Goal: Find contact information: Find contact information

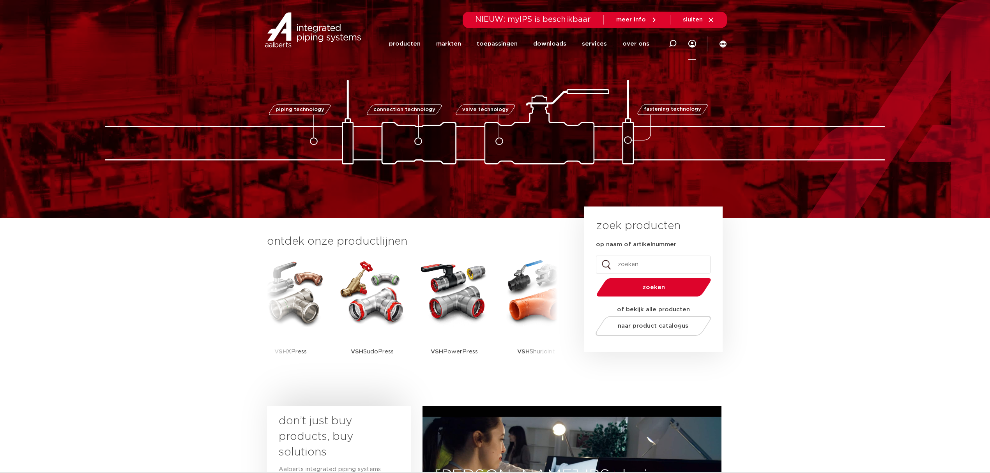
click at [694, 45] on icon at bounding box center [692, 44] width 8 height 8
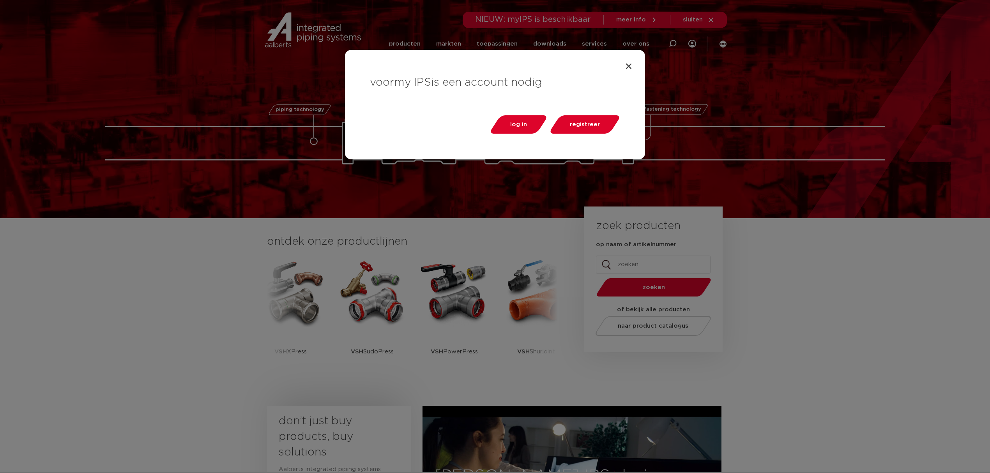
click at [694, 45] on div "voor my IPS is een account nodig log in registreer" at bounding box center [495, 236] width 990 height 473
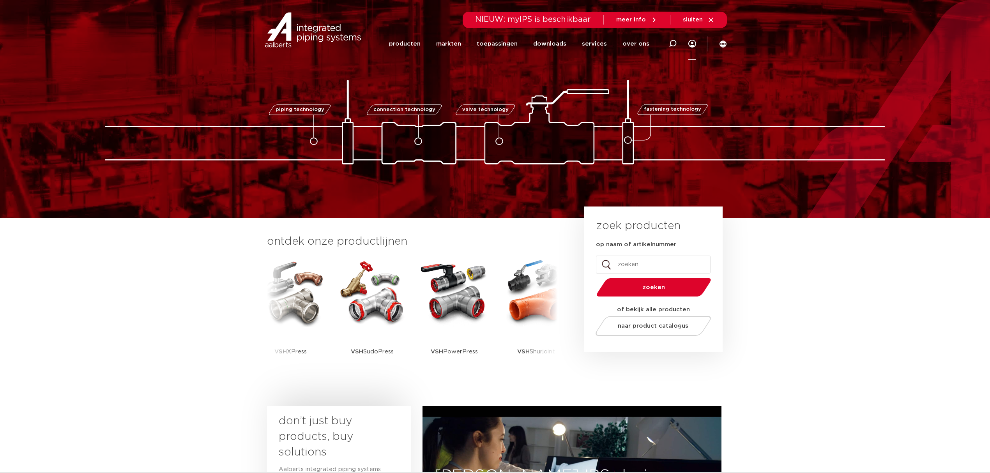
click at [694, 45] on icon at bounding box center [692, 44] width 8 height 8
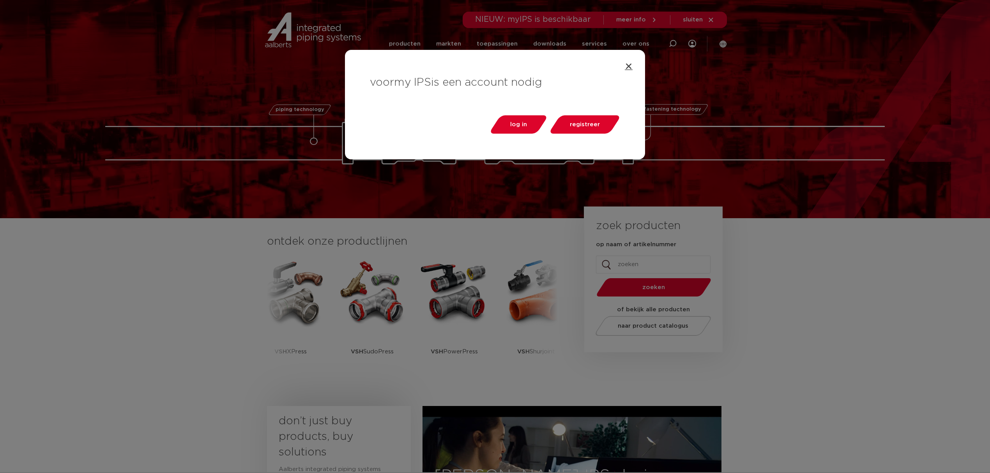
click at [628, 64] on icon "Close" at bounding box center [629, 66] width 8 height 8
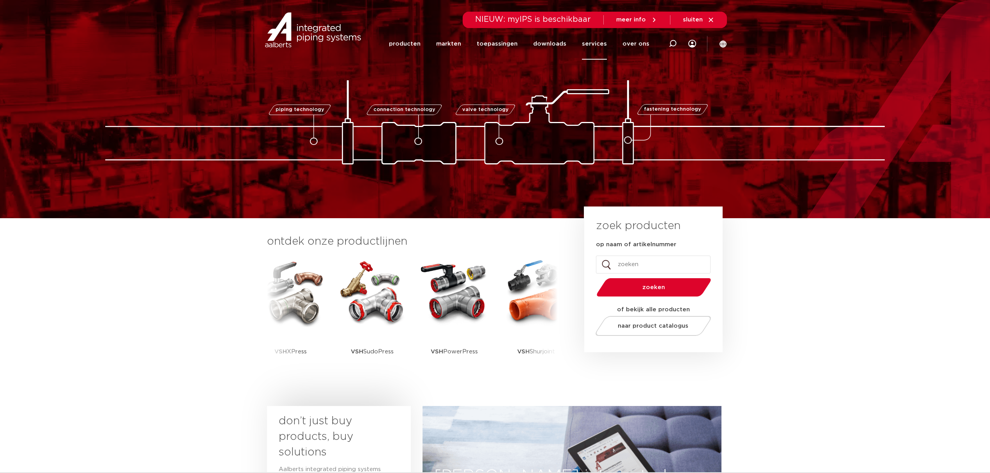
click at [602, 45] on link "services" at bounding box center [594, 44] width 25 height 32
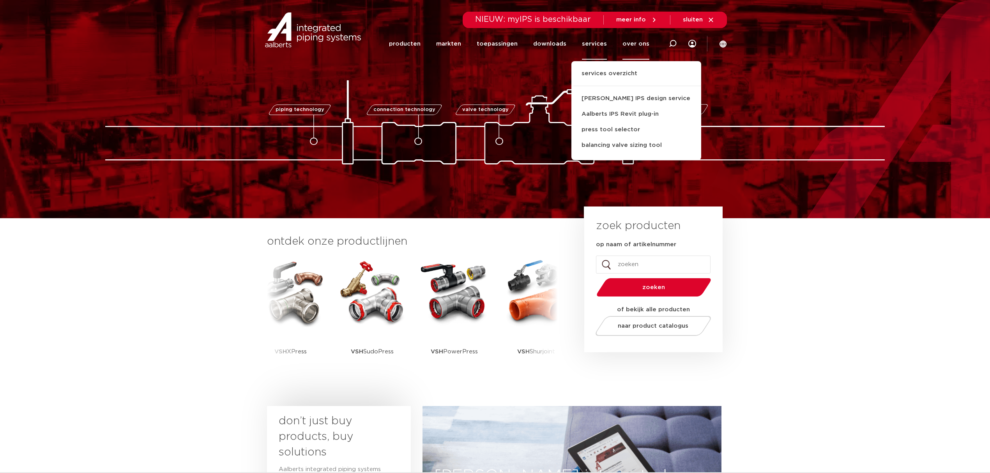
click at [630, 42] on link "over ons" at bounding box center [635, 44] width 27 height 32
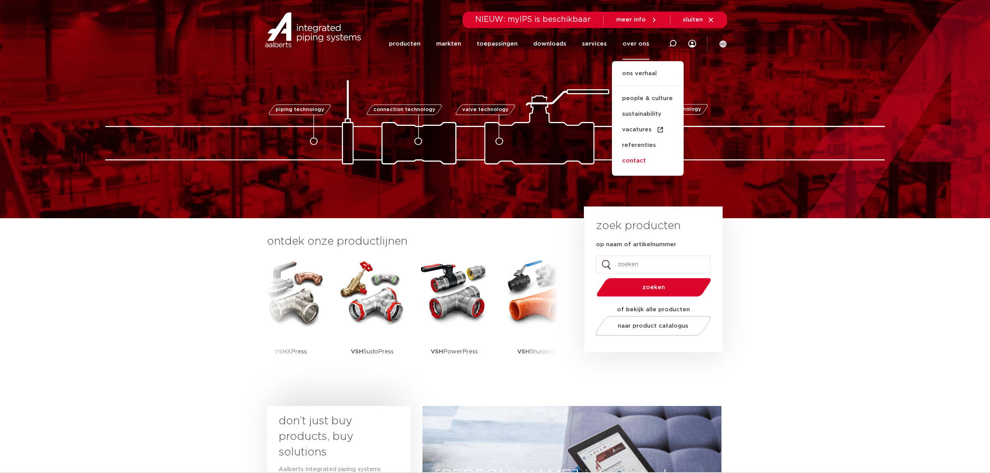
click at [634, 156] on link "contact" at bounding box center [648, 161] width 72 height 16
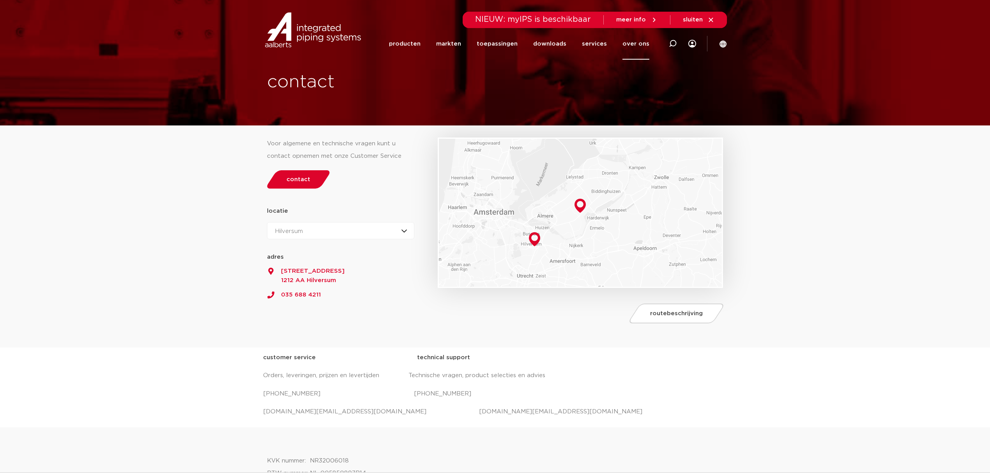
click at [320, 237] on div "Hilversum Hilversum Zeewolde" at bounding box center [340, 230] width 147 height 17
click at [328, 235] on div "Hilversum Hilversum Zeewolde" at bounding box center [340, 230] width 147 height 17
click at [720, 44] on icon at bounding box center [722, 44] width 7 height 7
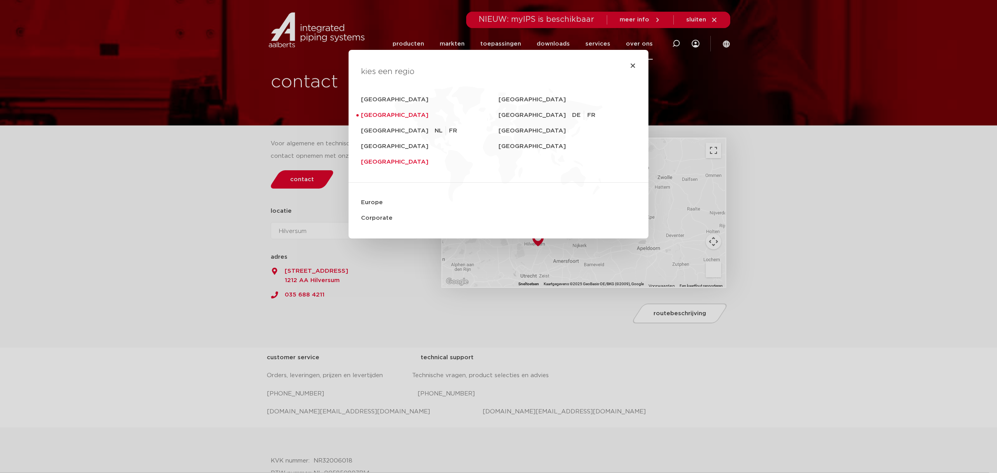
click at [376, 163] on link "[GEOGRAPHIC_DATA]" at bounding box center [430, 162] width 138 height 16
